Goal: Browse casually

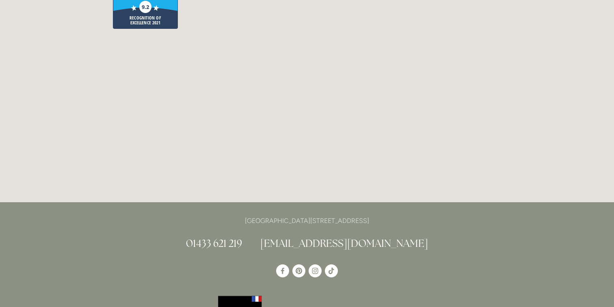
scroll to position [2139, 0]
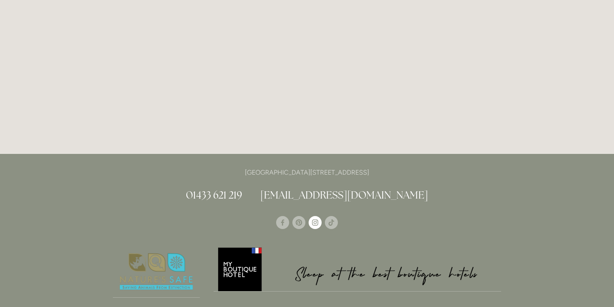
click at [312, 216] on use "Instagram" at bounding box center [315, 222] width 13 height 13
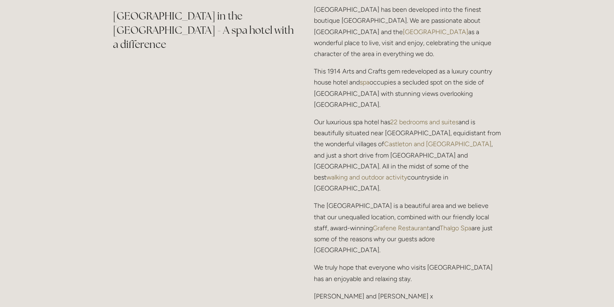
scroll to position [998, 0]
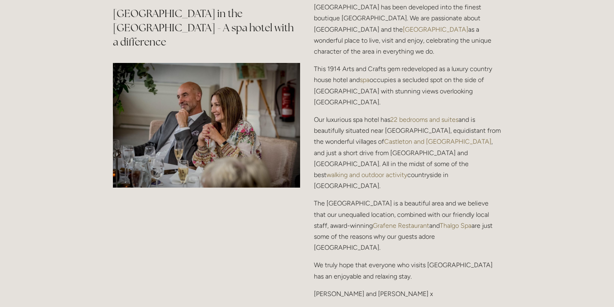
click at [332, 289] on p "[PERSON_NAME] and [PERSON_NAME] x" at bounding box center [407, 294] width 187 height 11
drag, startPoint x: 311, startPoint y: 246, endPoint x: 382, endPoint y: 247, distance: 70.3
click at [382, 247] on div "[GEOGRAPHIC_DATA] has been developed into the finest boutique [GEOGRAPHIC_DATA]…" at bounding box center [407, 151] width 201 height 312
copy p "[PERSON_NAME] and [PERSON_NAME]"
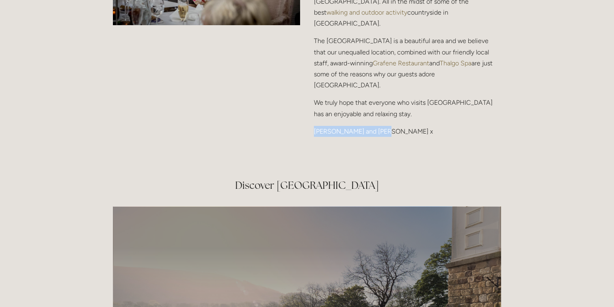
scroll to position [1156, 0]
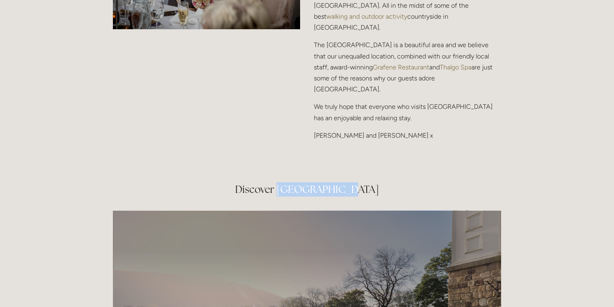
drag, startPoint x: 267, startPoint y: 146, endPoint x: 329, endPoint y: 147, distance: 62.2
click at [329, 182] on h2 "Discover [GEOGRAPHIC_DATA]" at bounding box center [307, 189] width 388 height 14
click at [330, 182] on h2 "Discover [GEOGRAPHIC_DATA]" at bounding box center [307, 189] width 388 height 14
click at [345, 182] on h2 "Discover [GEOGRAPHIC_DATA]" at bounding box center [307, 189] width 388 height 14
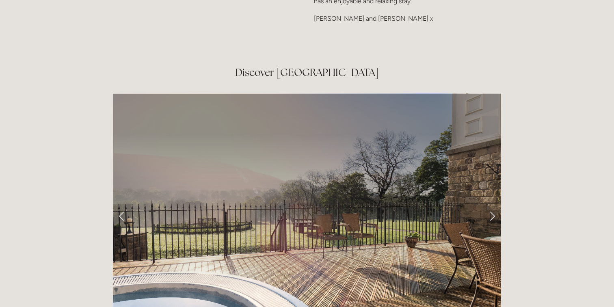
scroll to position [1214, 0]
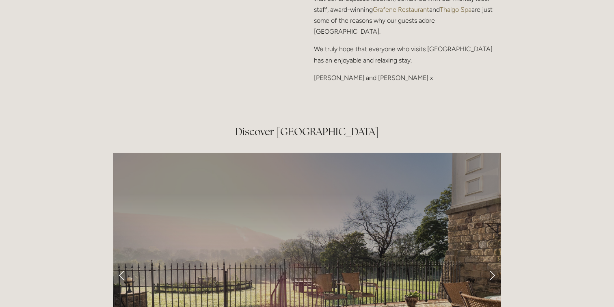
drag, startPoint x: 267, startPoint y: 87, endPoint x: 394, endPoint y: 87, distance: 126.4
click at [394, 125] on h2 "Discover [GEOGRAPHIC_DATA]" at bounding box center [307, 132] width 388 height 14
copy h2 "[GEOGRAPHIC_DATA]"
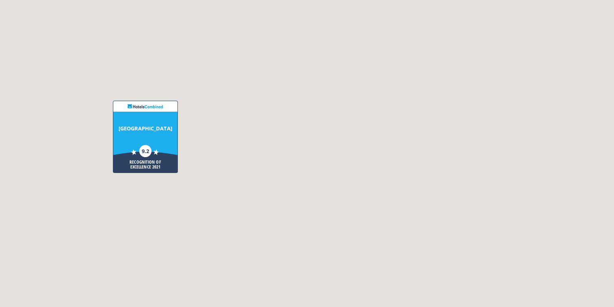
scroll to position [1972, 0]
